Goal: Transaction & Acquisition: Book appointment/travel/reservation

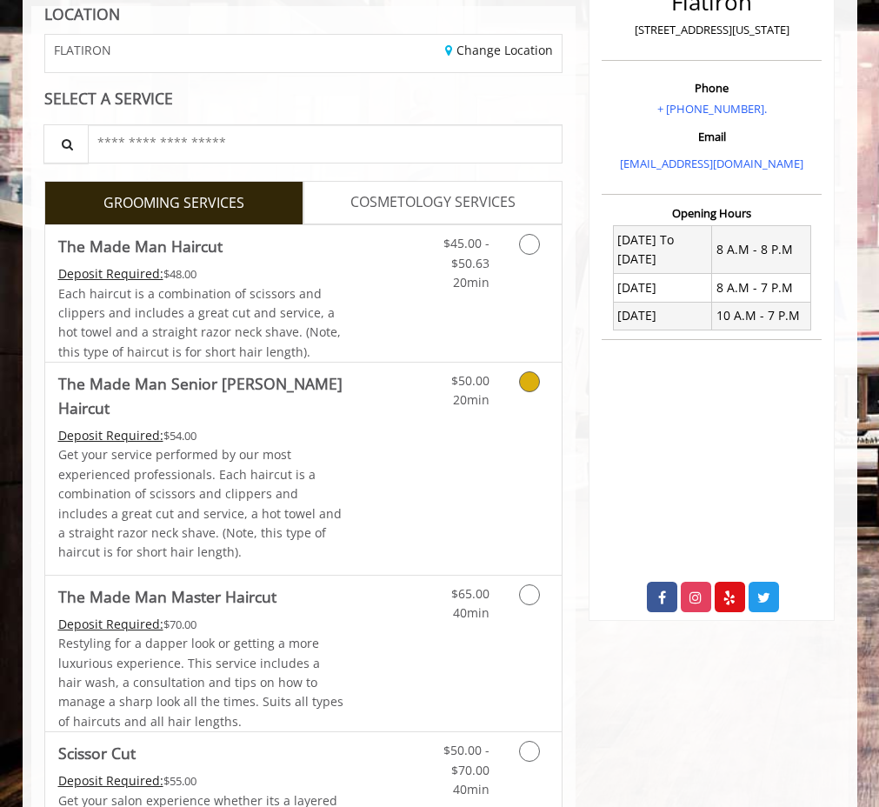
scroll to position [250, 0]
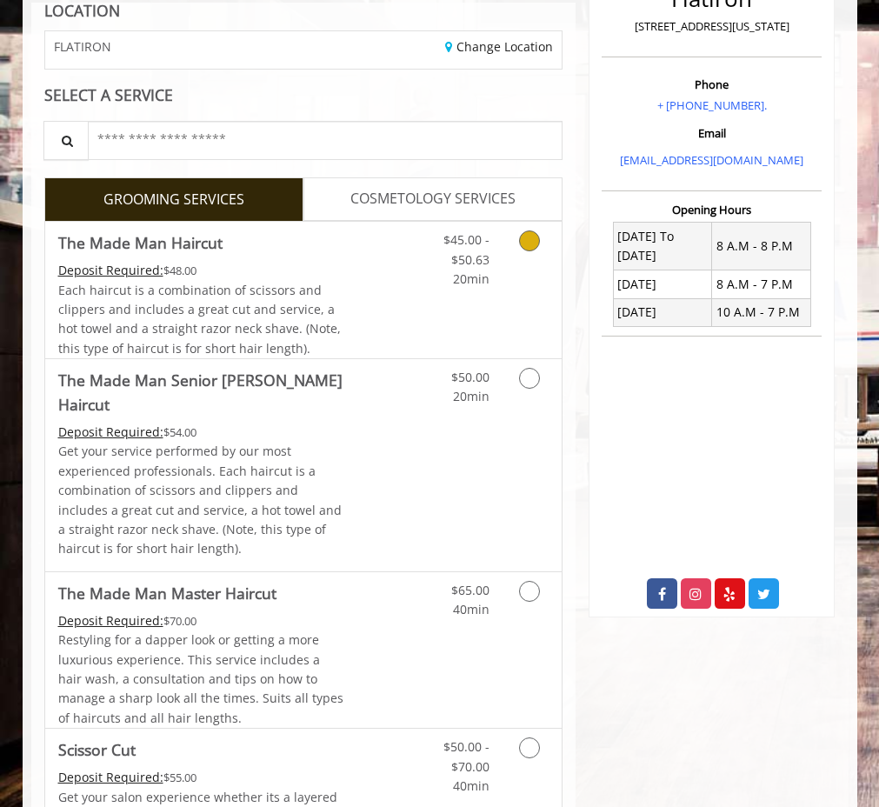
click at [533, 255] on link "Grooming services" at bounding box center [532, 255] width 33 height 67
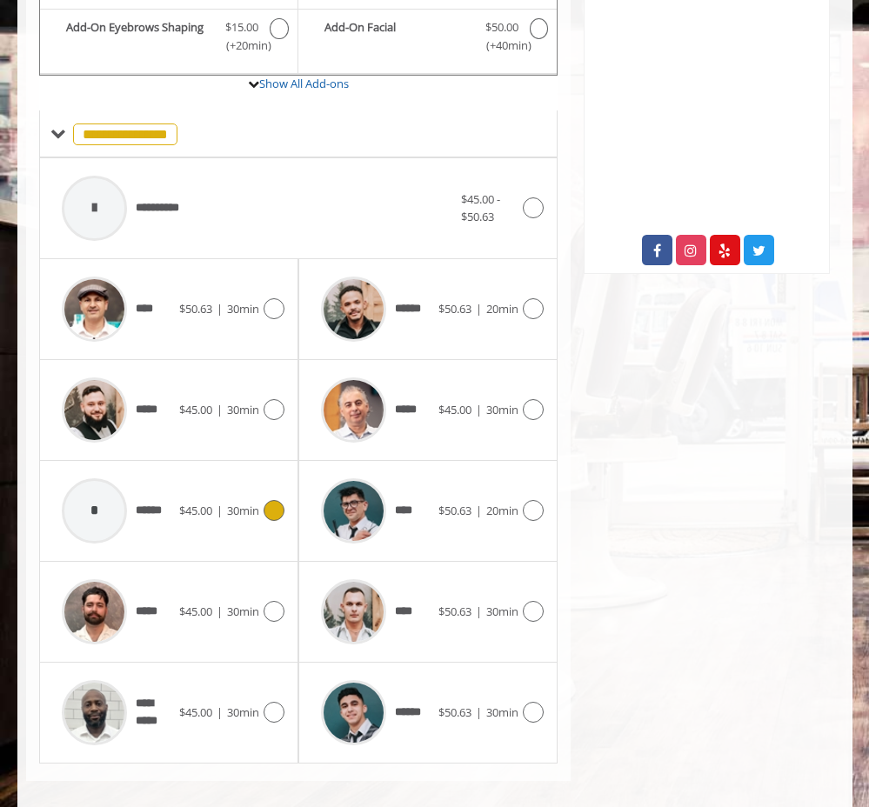
scroll to position [600, 0]
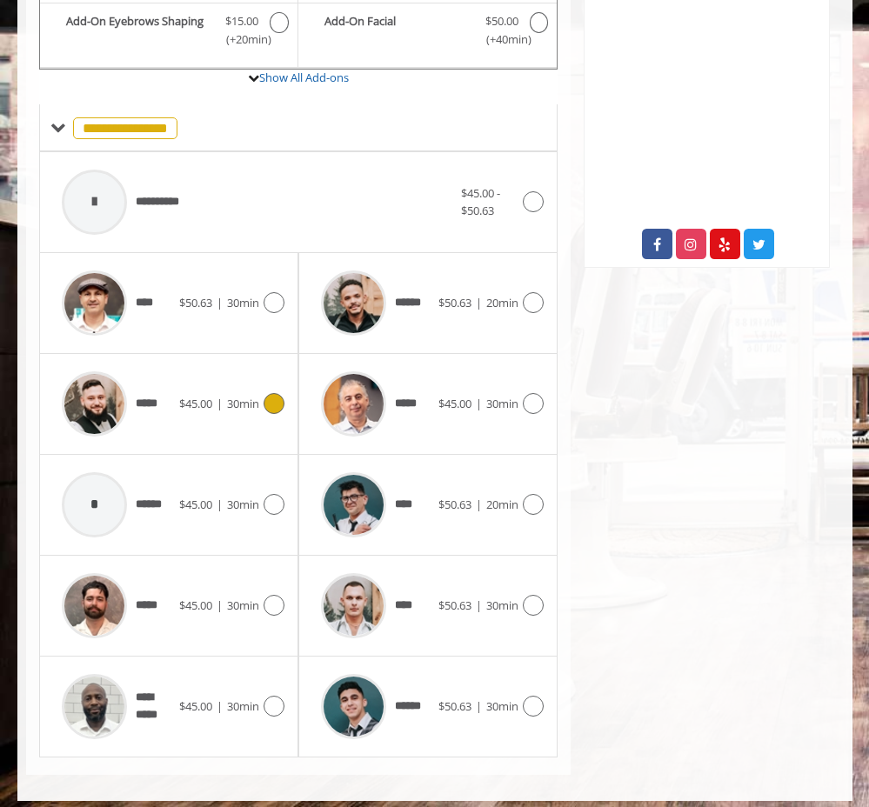
click at [277, 395] on icon at bounding box center [274, 403] width 21 height 21
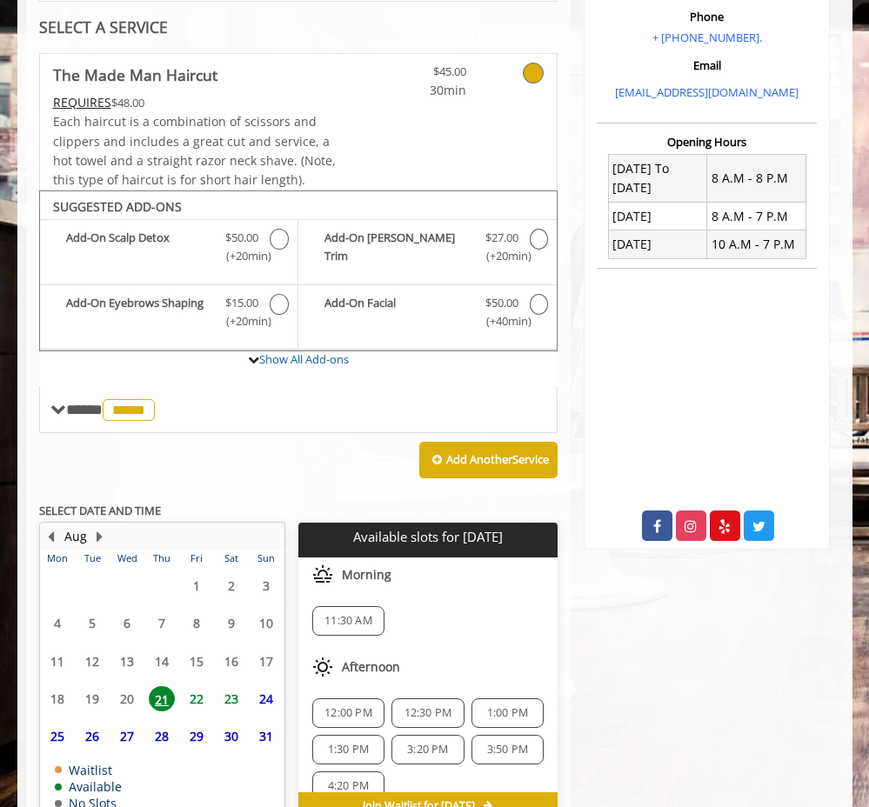
scroll to position [417, 0]
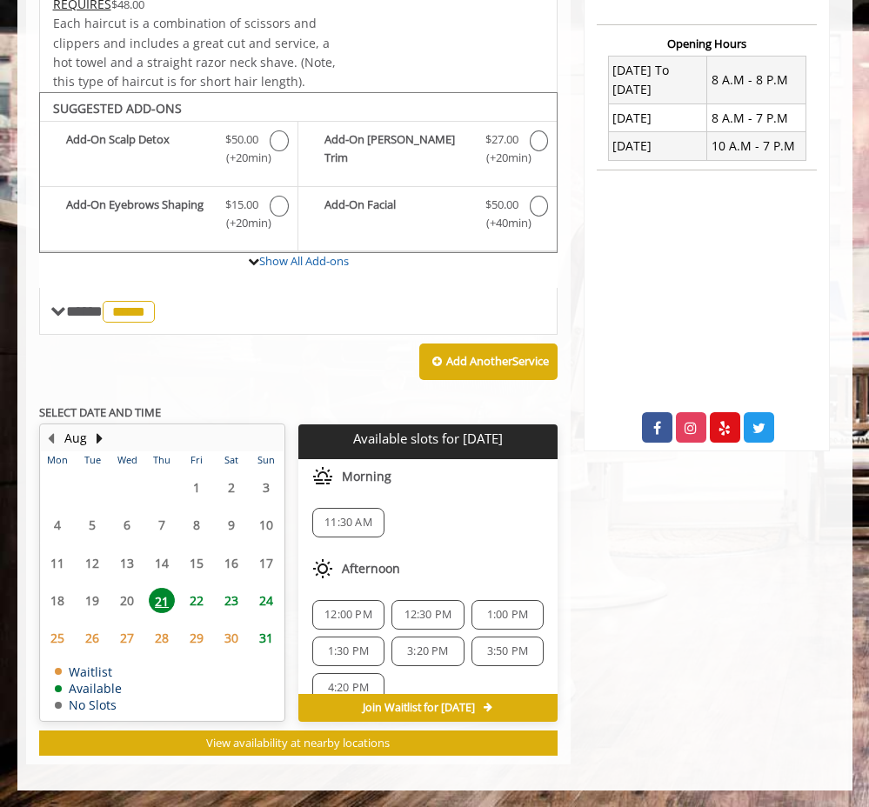
click at [192, 598] on span "22" at bounding box center [197, 600] width 26 height 25
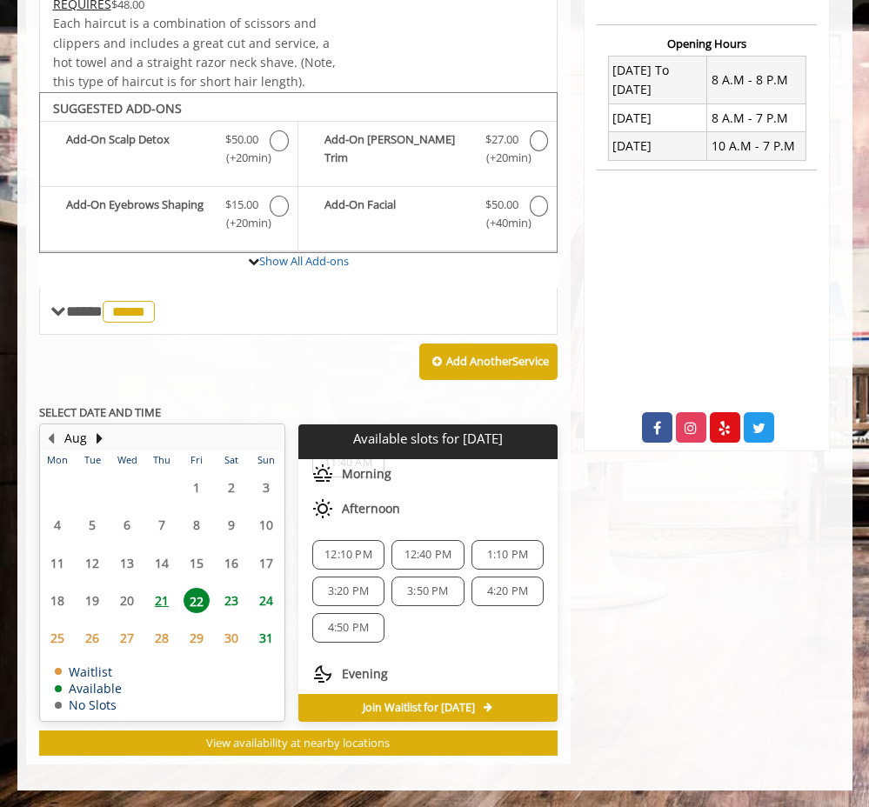
scroll to position [144, 0]
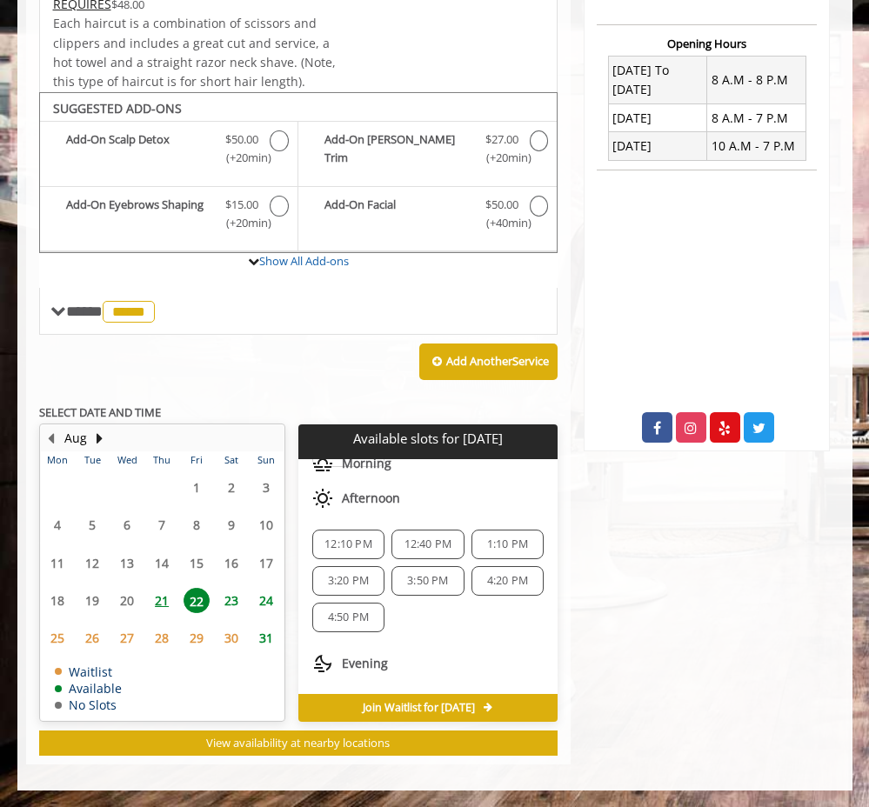
click at [339, 580] on span "3:20 PM" at bounding box center [348, 581] width 41 height 14
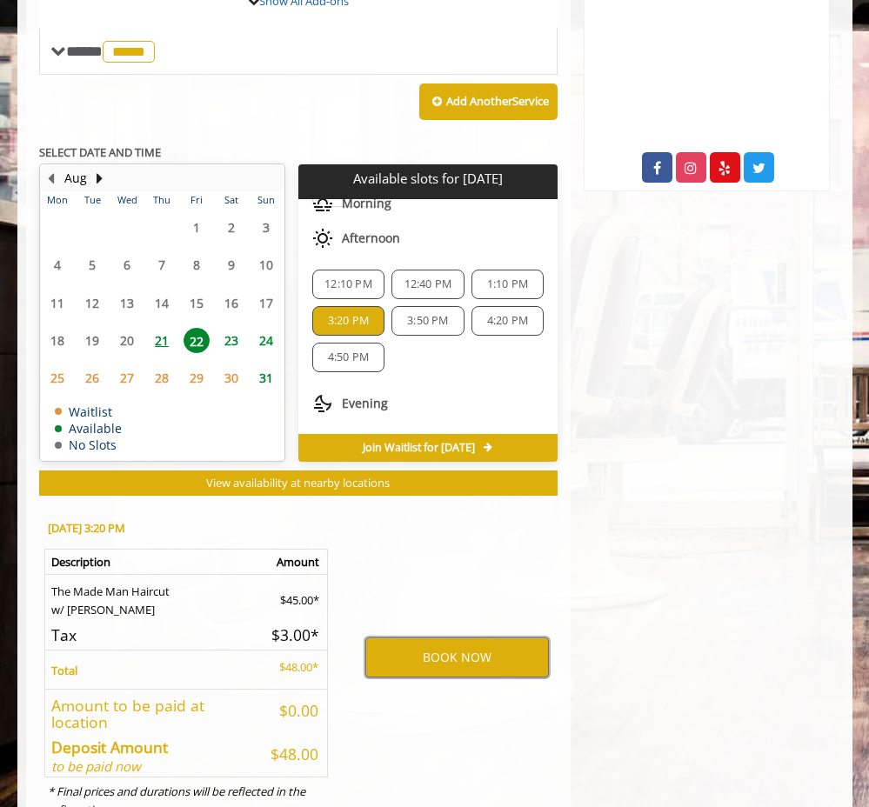
scroll to position [675, 0]
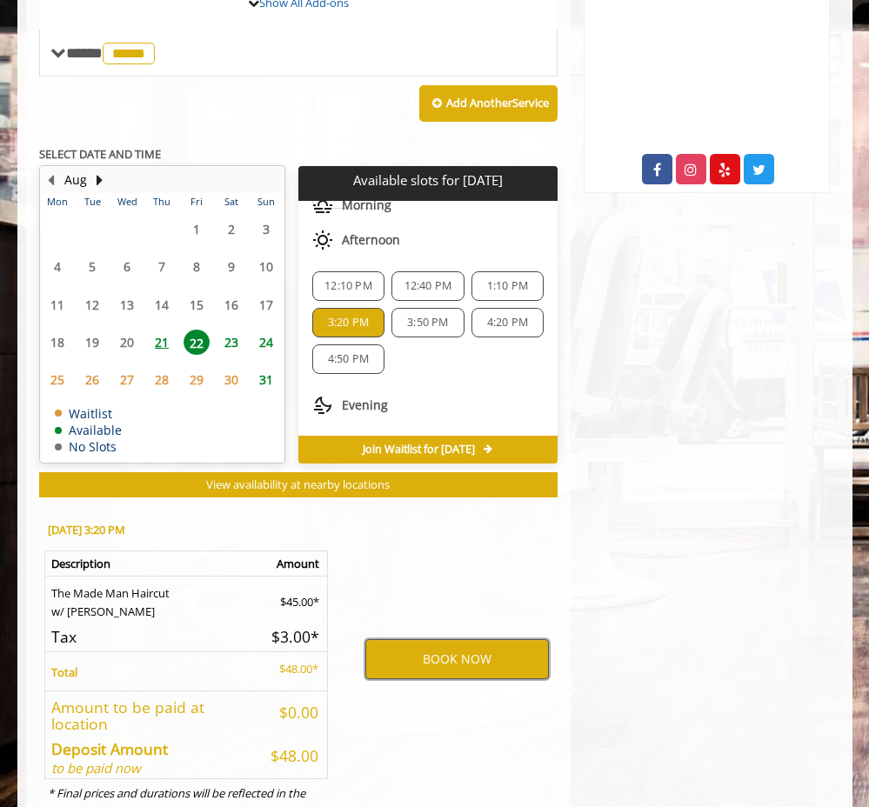
click at [463, 649] on button "BOOK NOW" at bounding box center [457, 659] width 184 height 40
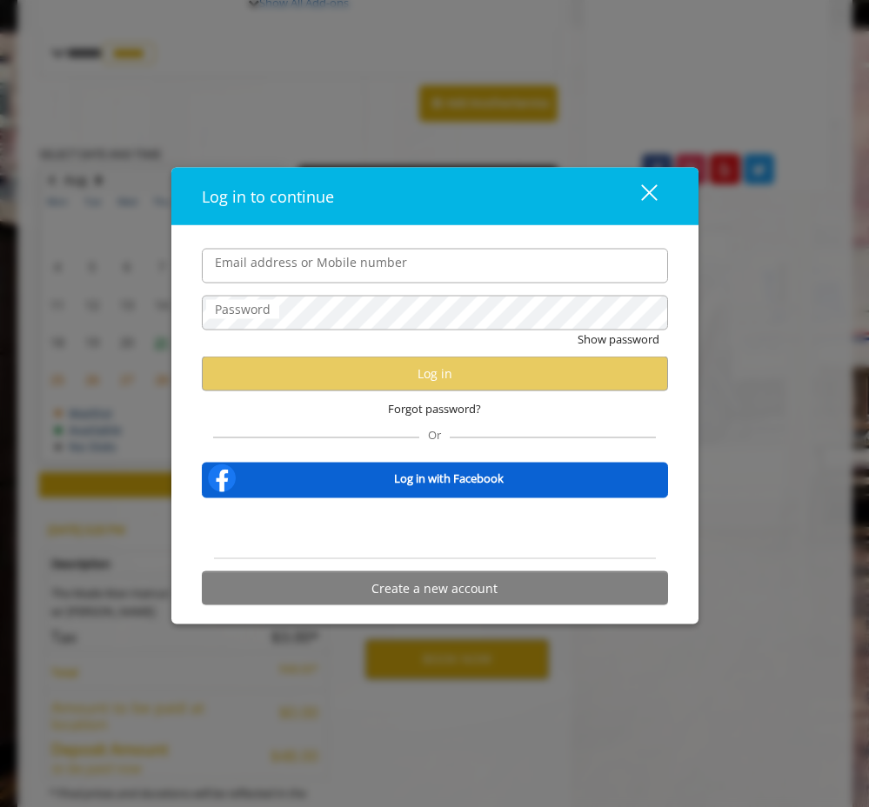
click at [658, 195] on button "close" at bounding box center [638, 196] width 59 height 36
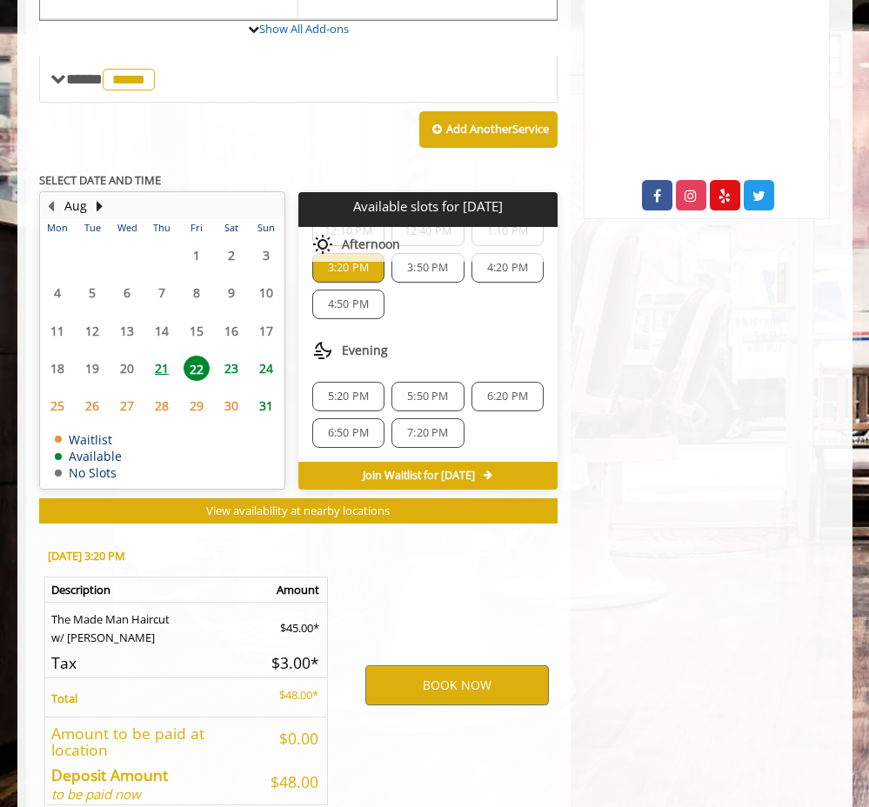
scroll to position [740, 0]
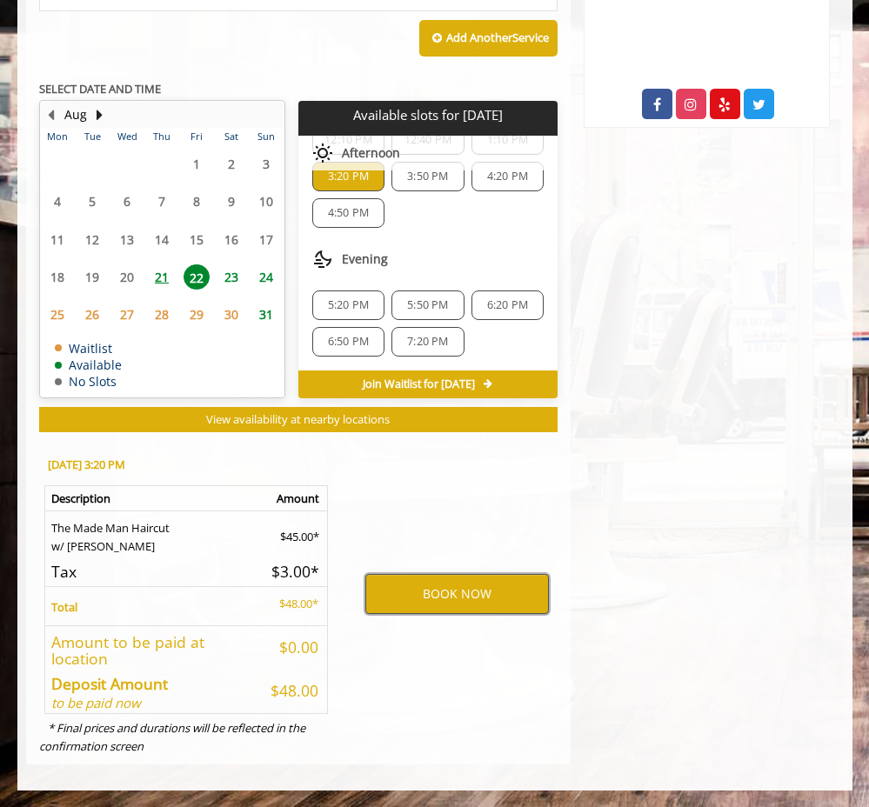
click at [431, 592] on button "BOOK NOW" at bounding box center [457, 594] width 184 height 40
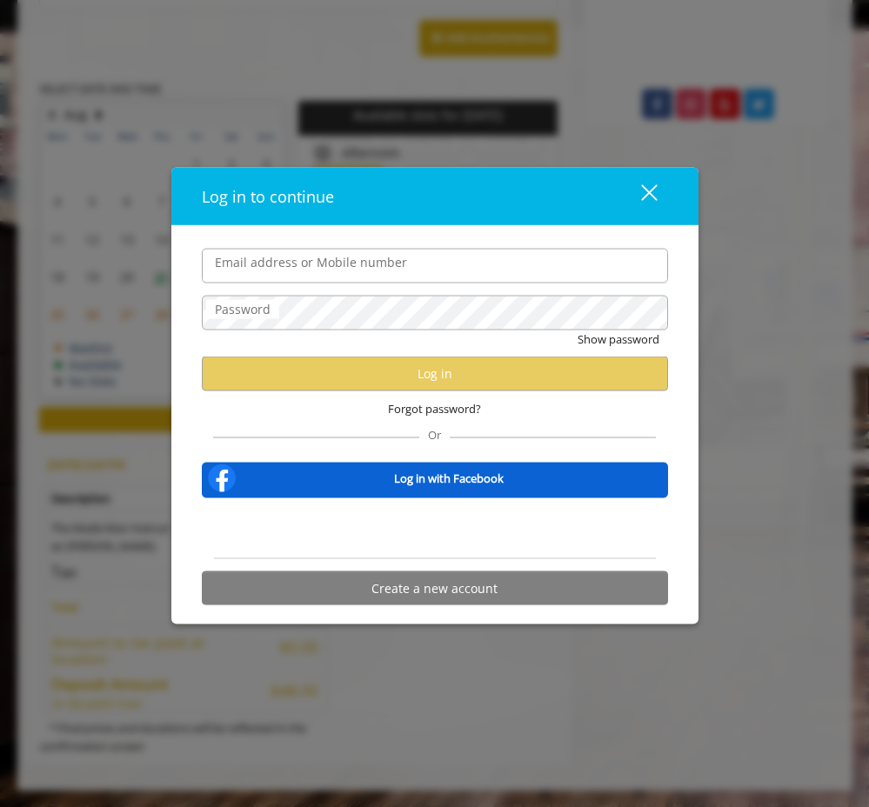
click at [669, 191] on div "Log in to continue close" at bounding box center [434, 196] width 527 height 57
click at [645, 191] on div "close" at bounding box center [638, 197] width 35 height 26
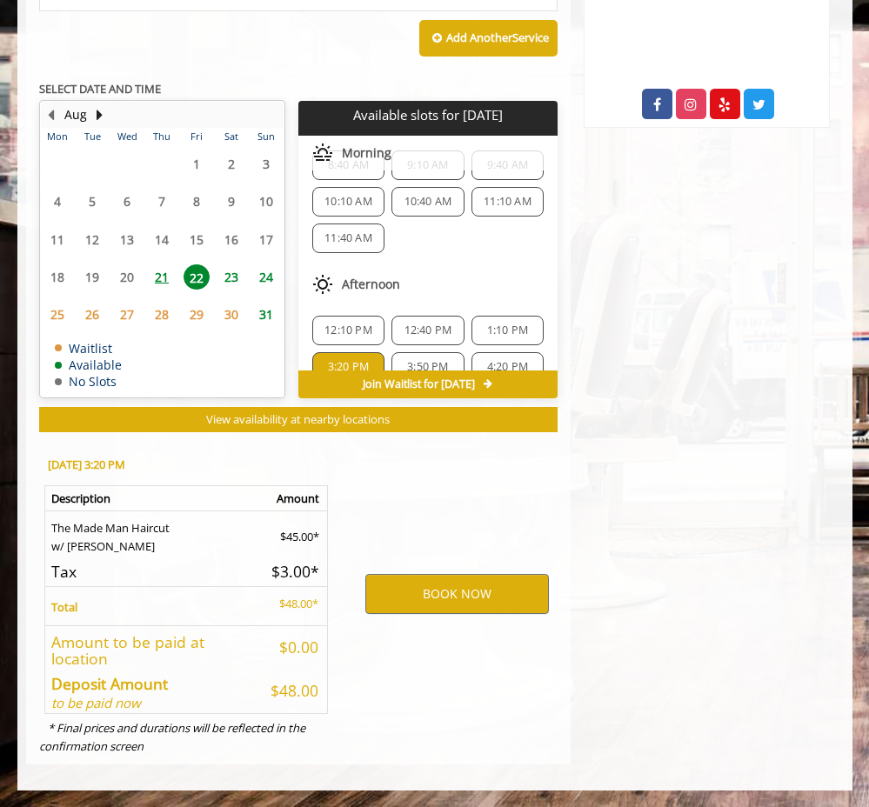
scroll to position [123, 0]
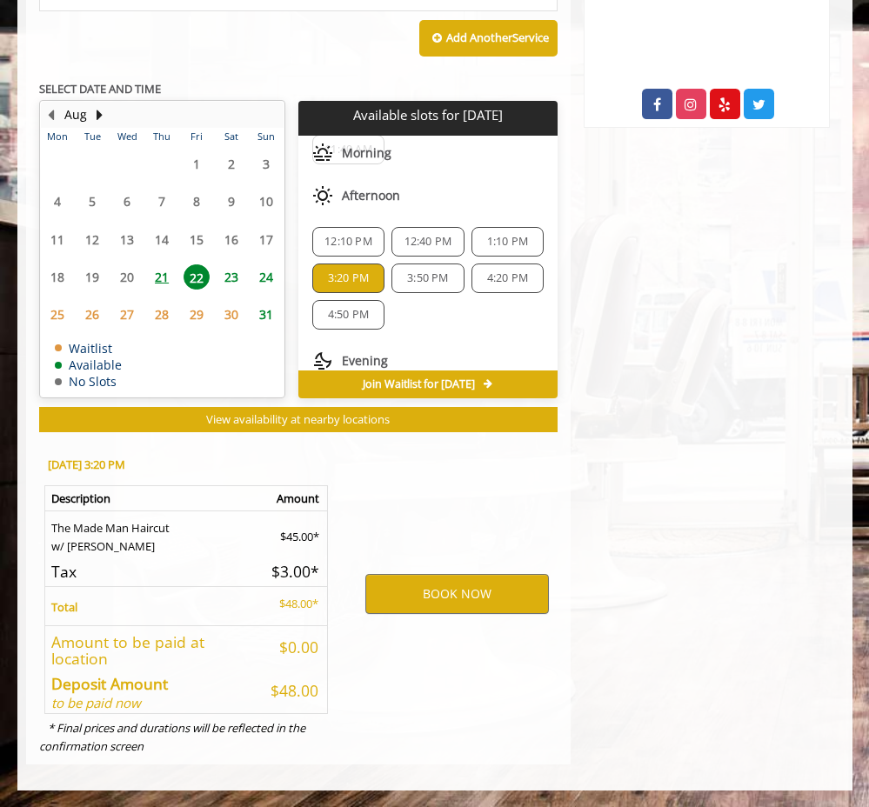
click at [645, 506] on div "Flatiron [STREET_ADDRESS][US_STATE] Phone + [PHONE_NUMBER]. Email [EMAIL_ADDRES…" at bounding box center [707, 108] width 272 height 1314
click at [485, 585] on button "BOOK NOW" at bounding box center [457, 594] width 184 height 40
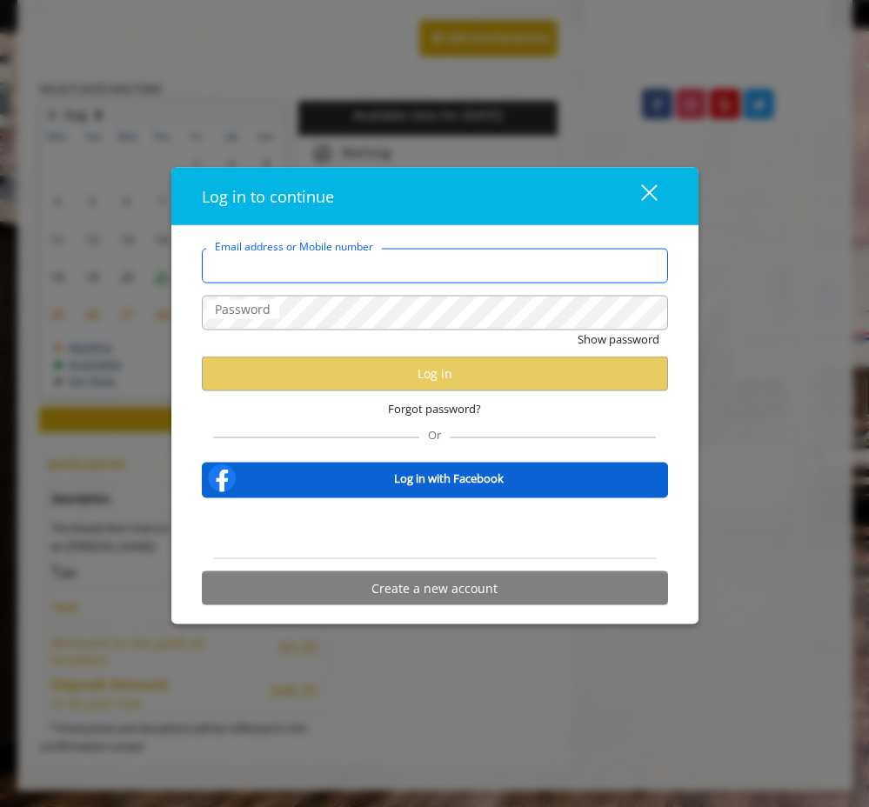
click at [356, 275] on input "Email address or Mobile number" at bounding box center [435, 265] width 466 height 35
type input "**********"
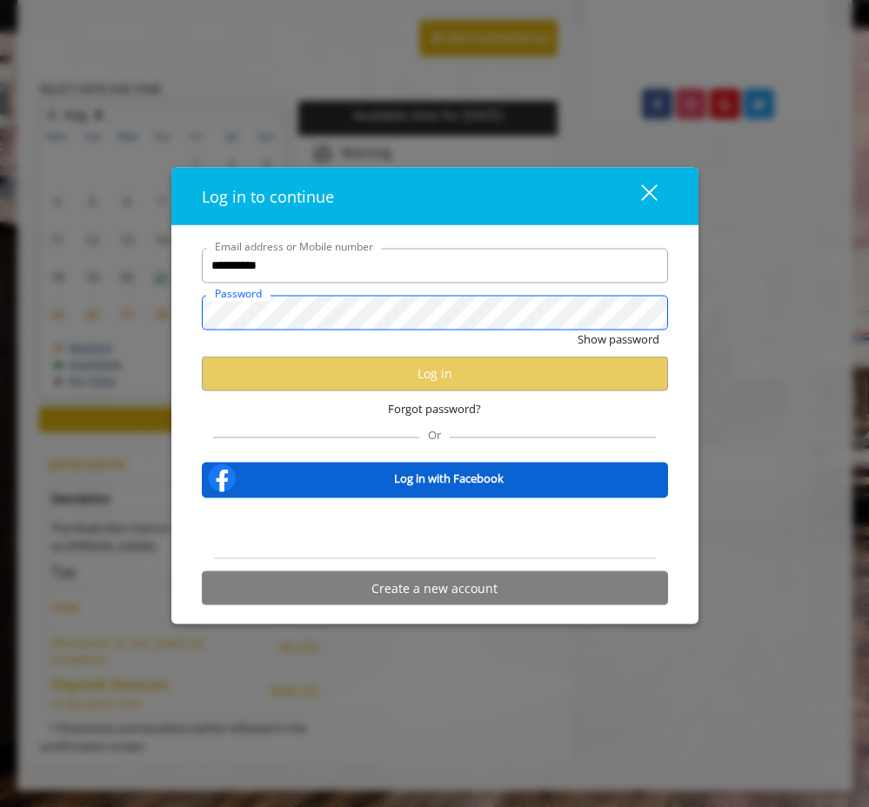
scroll to position [0, 0]
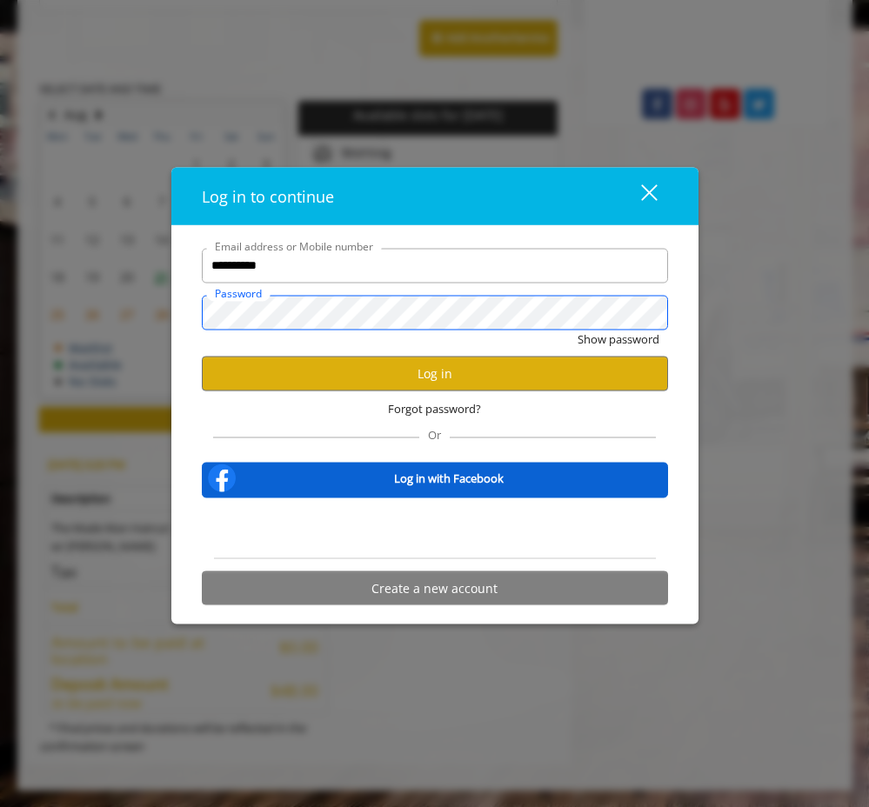
click at [578, 330] on button "Show password" at bounding box center [619, 339] width 82 height 18
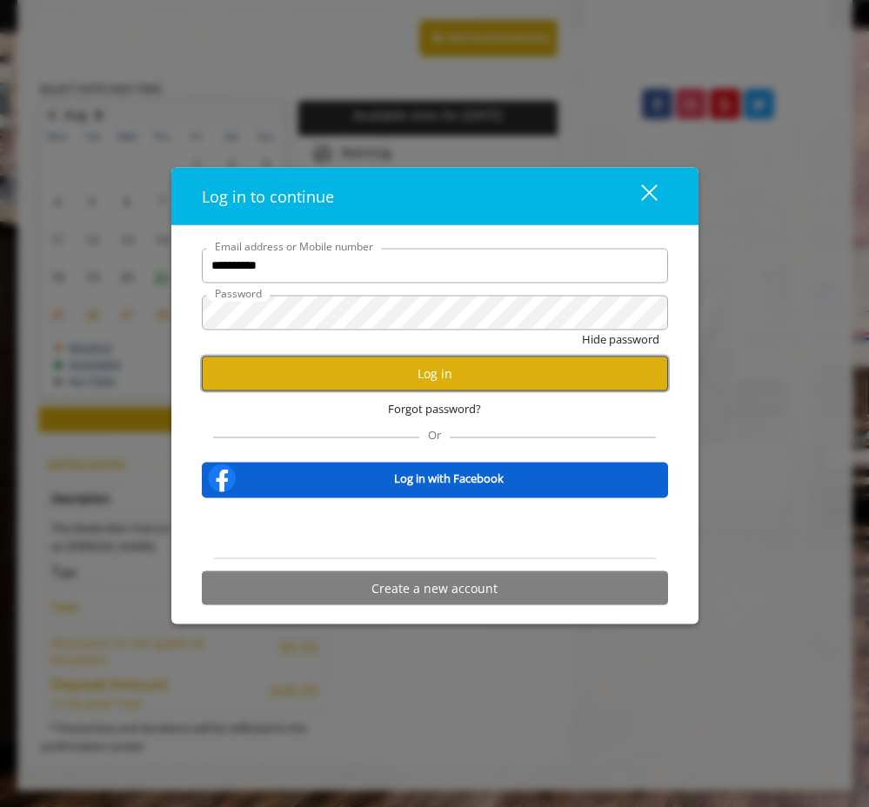
click at [357, 363] on button "Log in" at bounding box center [435, 374] width 466 height 34
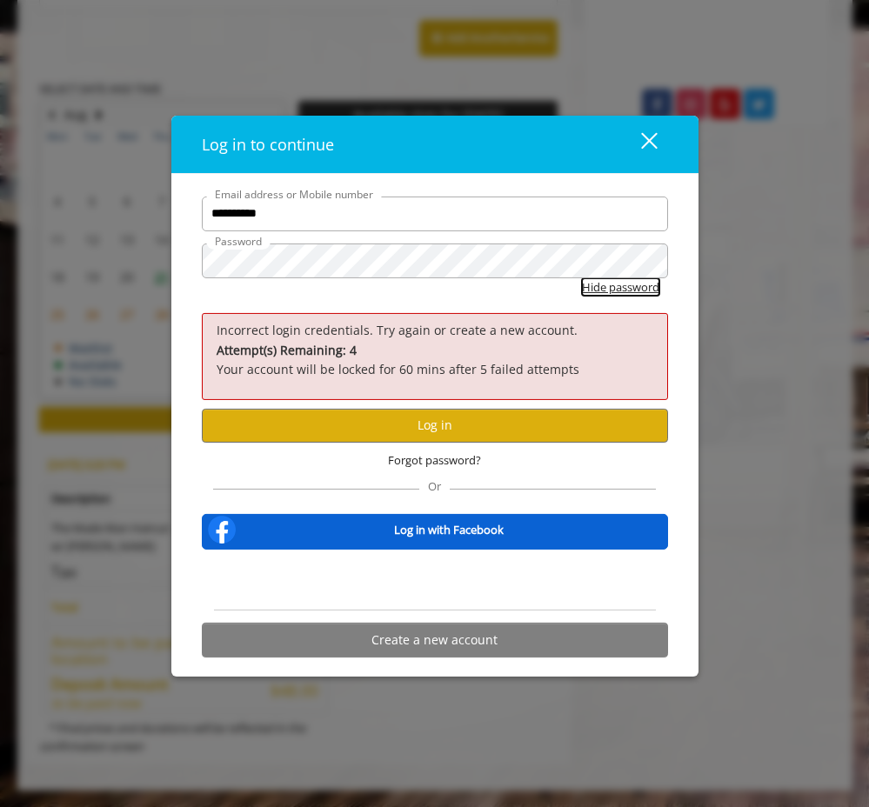
click at [631, 285] on button "Hide password" at bounding box center [620, 287] width 77 height 18
click at [140, 258] on div "**********" at bounding box center [434, 403] width 869 height 807
click at [578, 278] on button "Show password" at bounding box center [619, 287] width 82 height 18
click at [627, 287] on button "Hide password" at bounding box center [620, 287] width 77 height 18
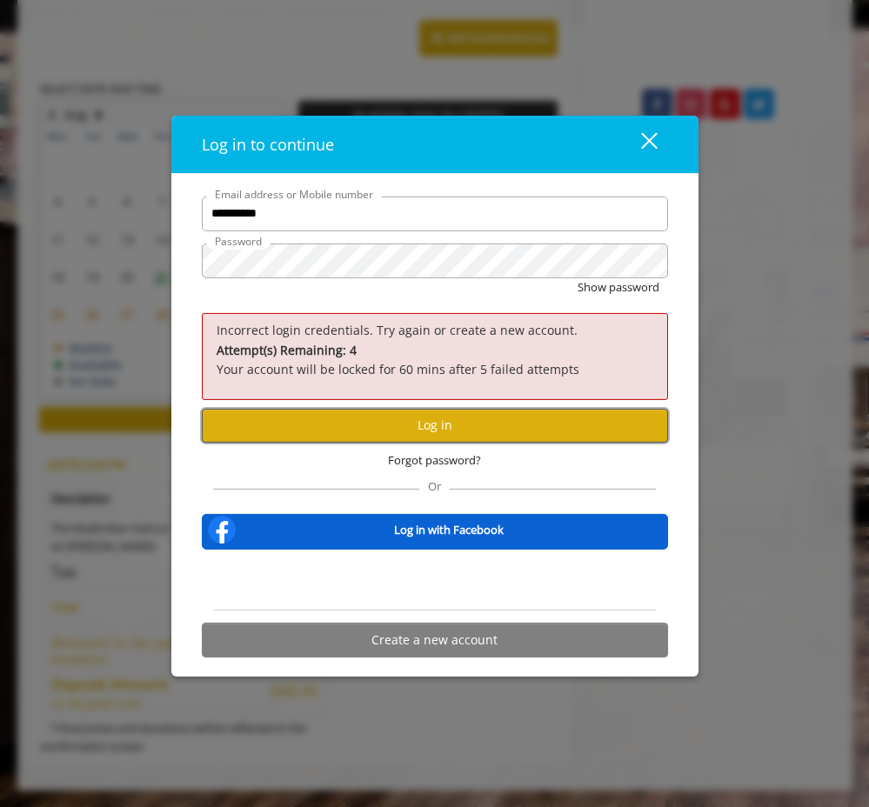
click at [399, 420] on button "Log in" at bounding box center [435, 426] width 466 height 34
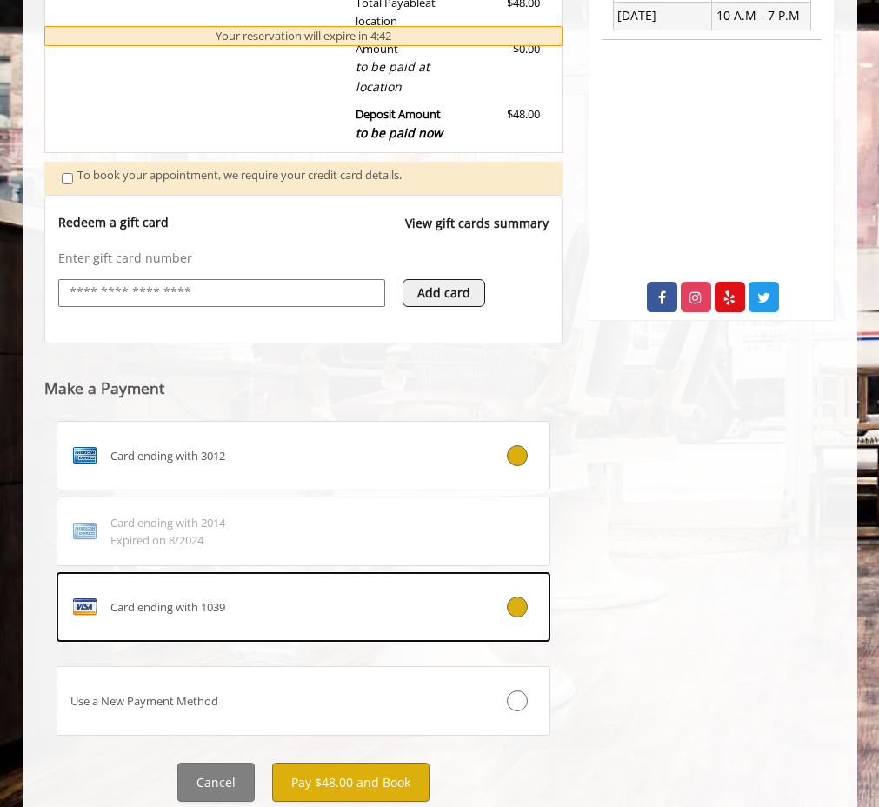
scroll to position [571, 0]
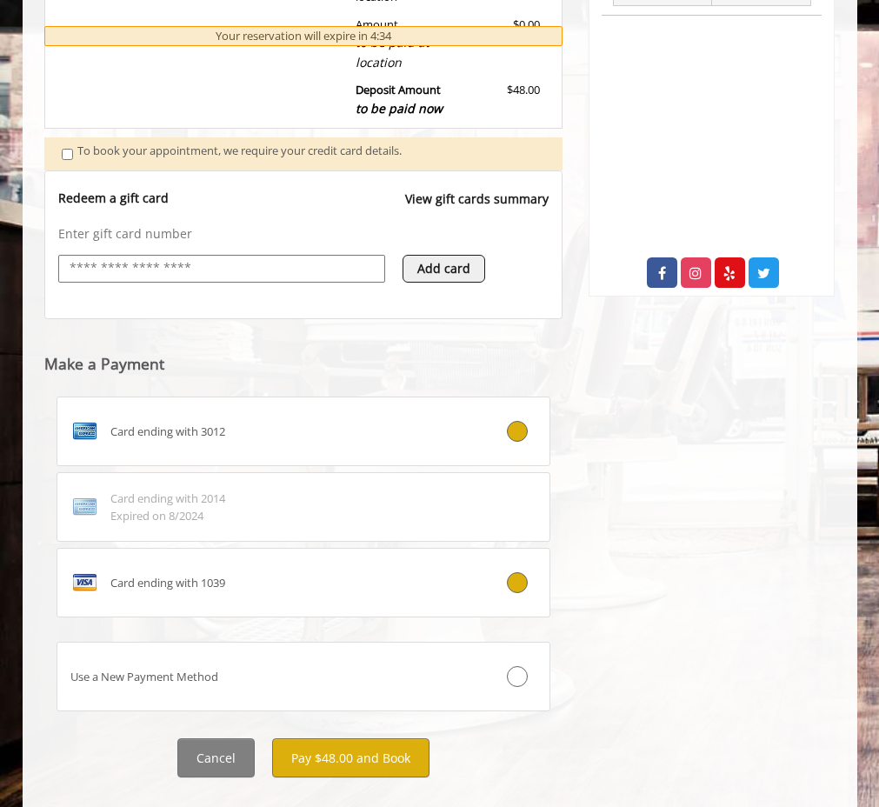
click at [523, 589] on icon at bounding box center [517, 582] width 21 height 21
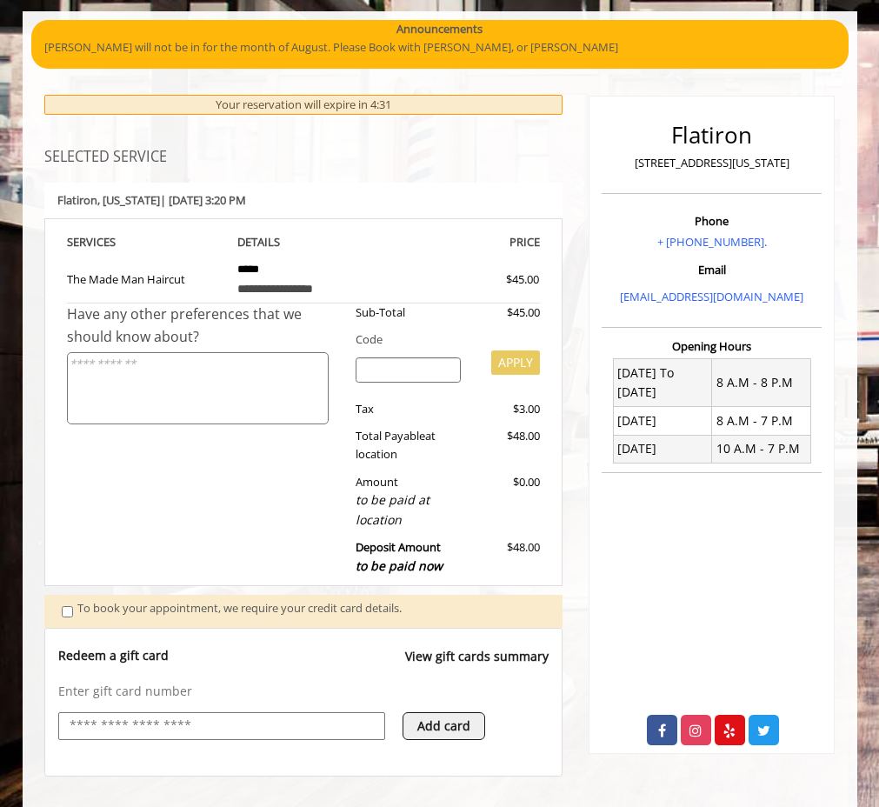
scroll to position [0, 0]
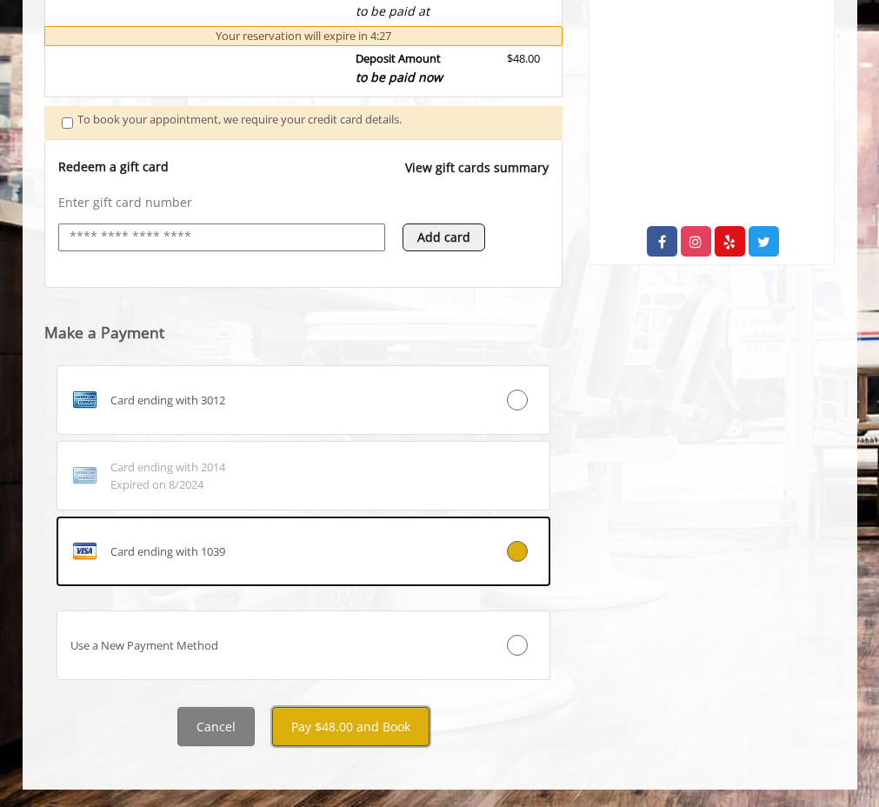
click at [329, 715] on button "Pay $48.00 and Book" at bounding box center [350, 726] width 157 height 39
